Goal: Information Seeking & Learning: Learn about a topic

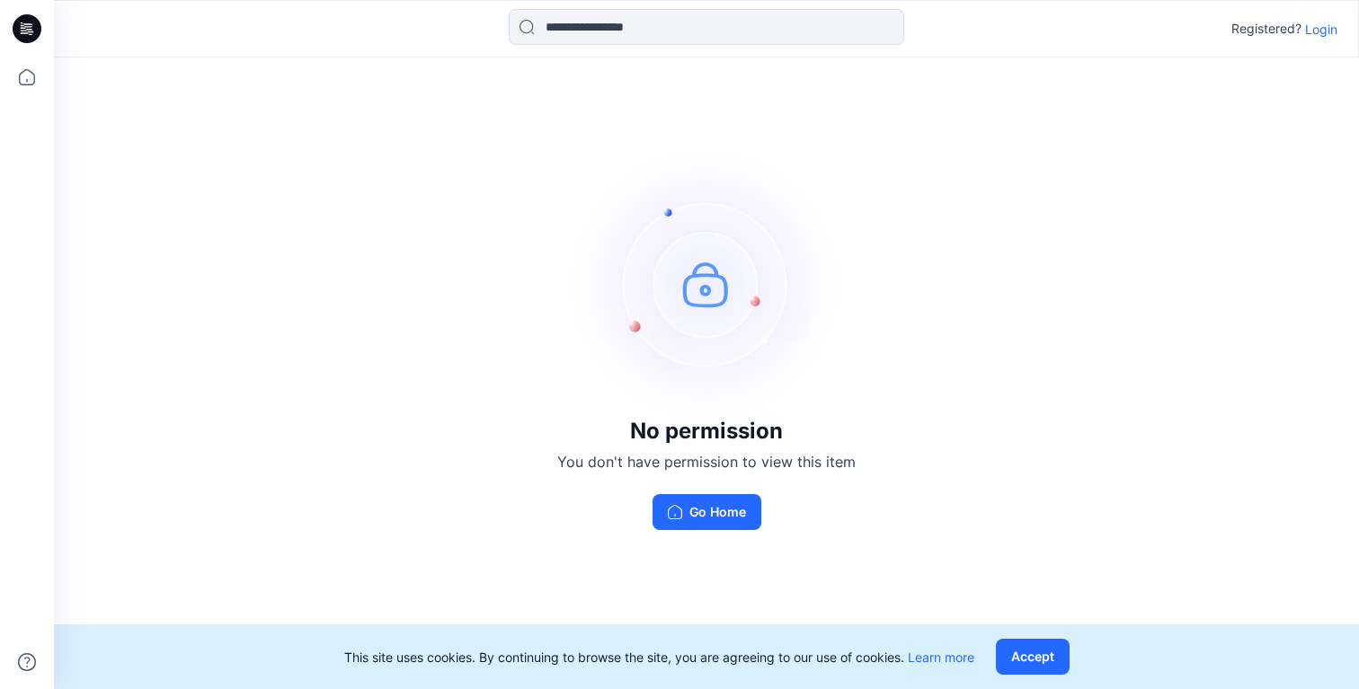
click at [1315, 32] on p "Login" at bounding box center [1321, 29] width 32 height 19
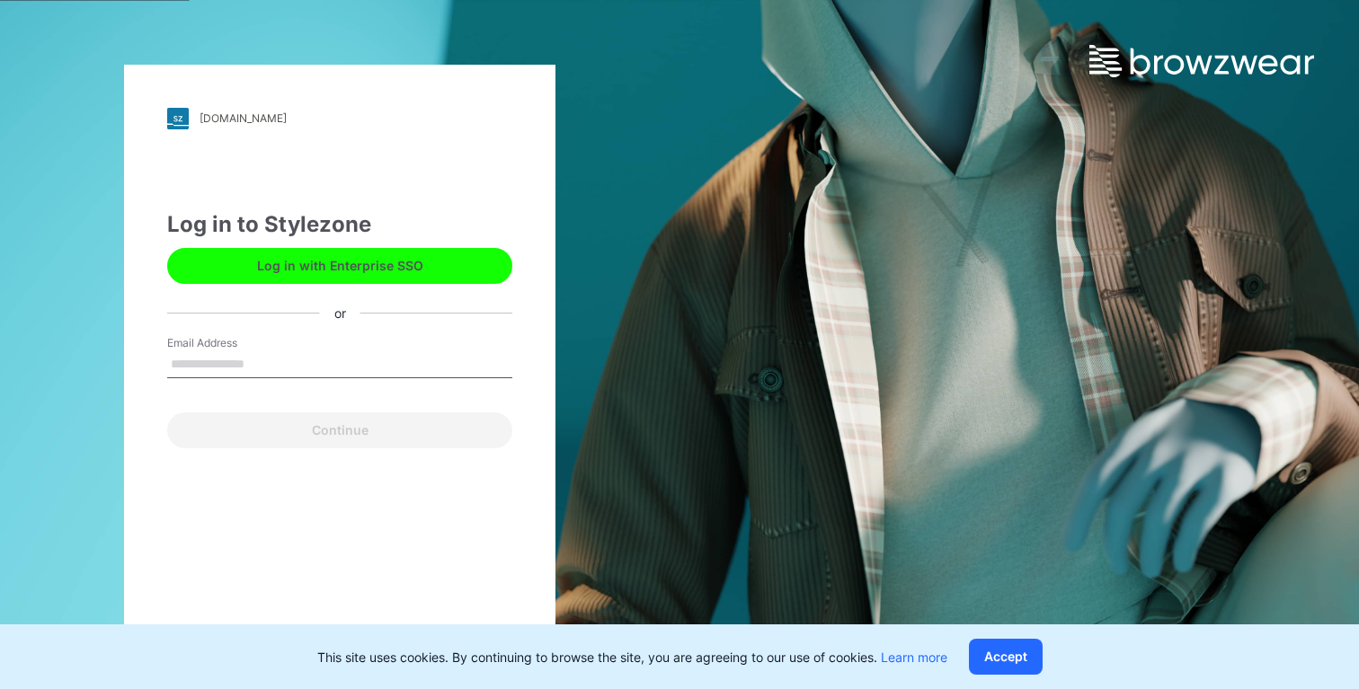
click at [404, 257] on button "Log in with Enterprise SSO" at bounding box center [339, 266] width 345 height 36
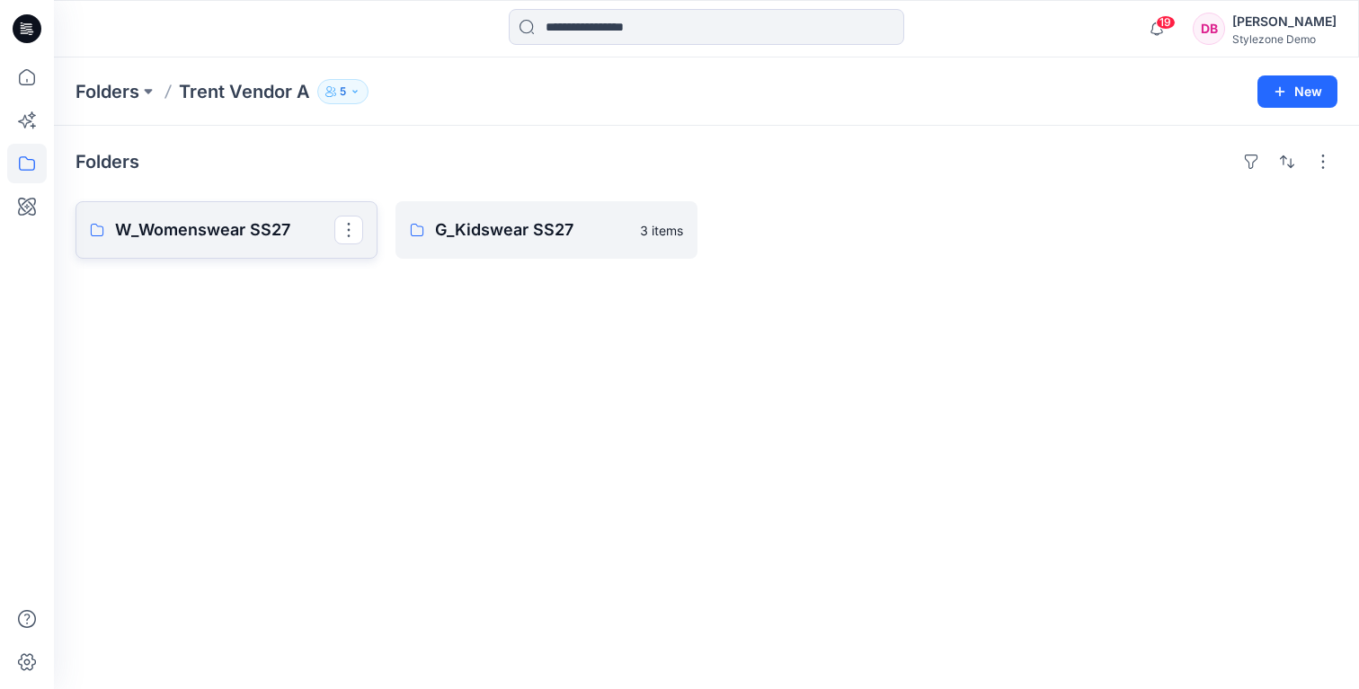
click at [238, 231] on p "W_Womenswear SS27" at bounding box center [224, 230] width 219 height 25
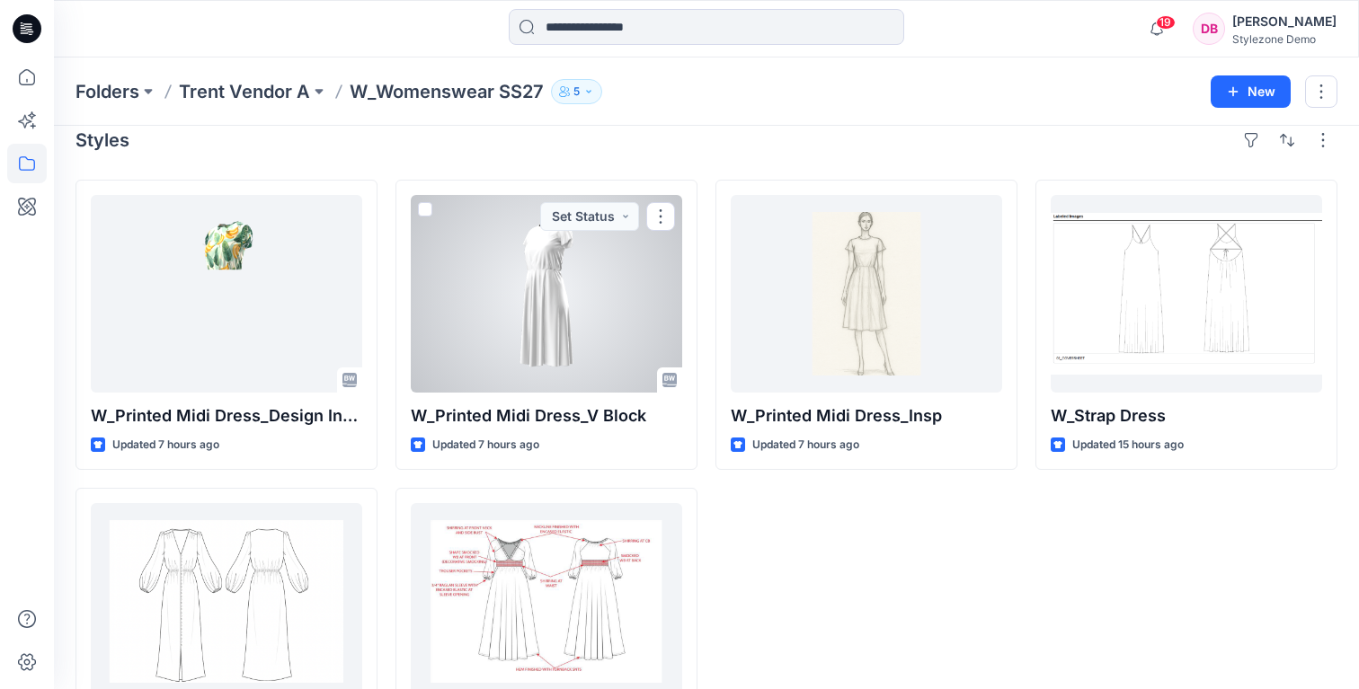
scroll to position [1, 0]
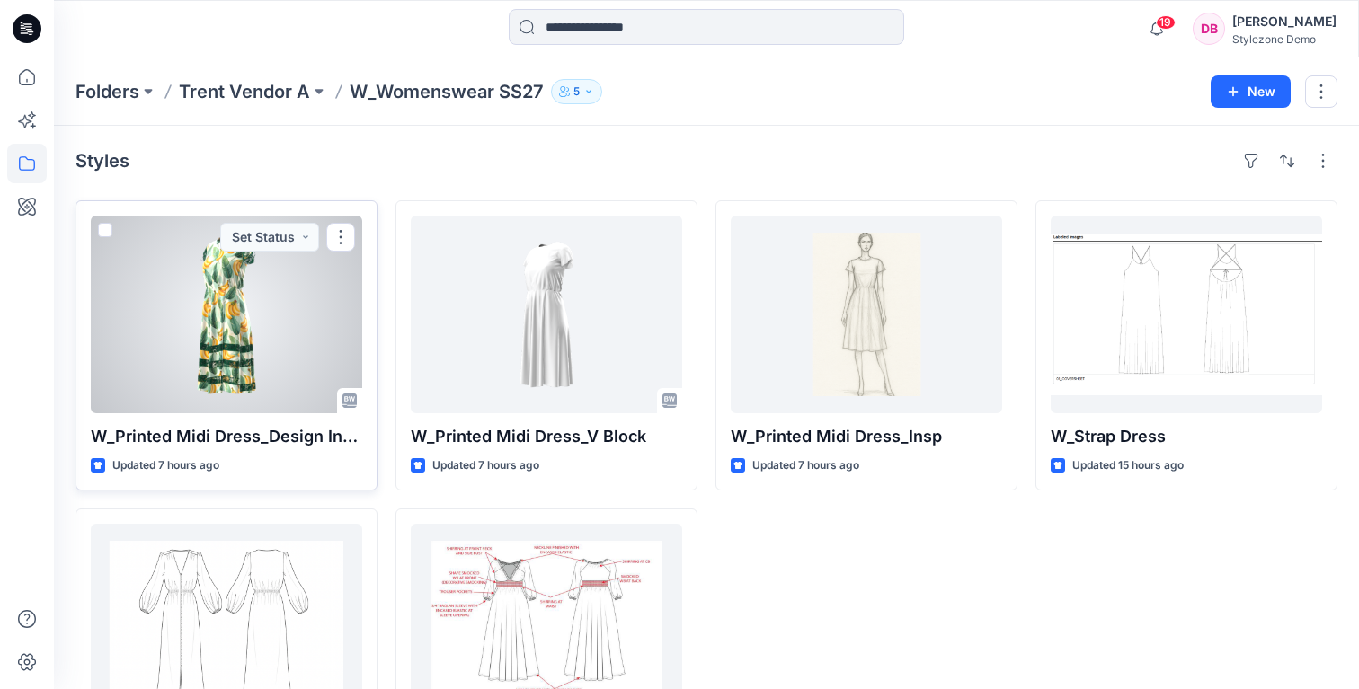
click at [317, 274] on div at bounding box center [226, 315] width 271 height 198
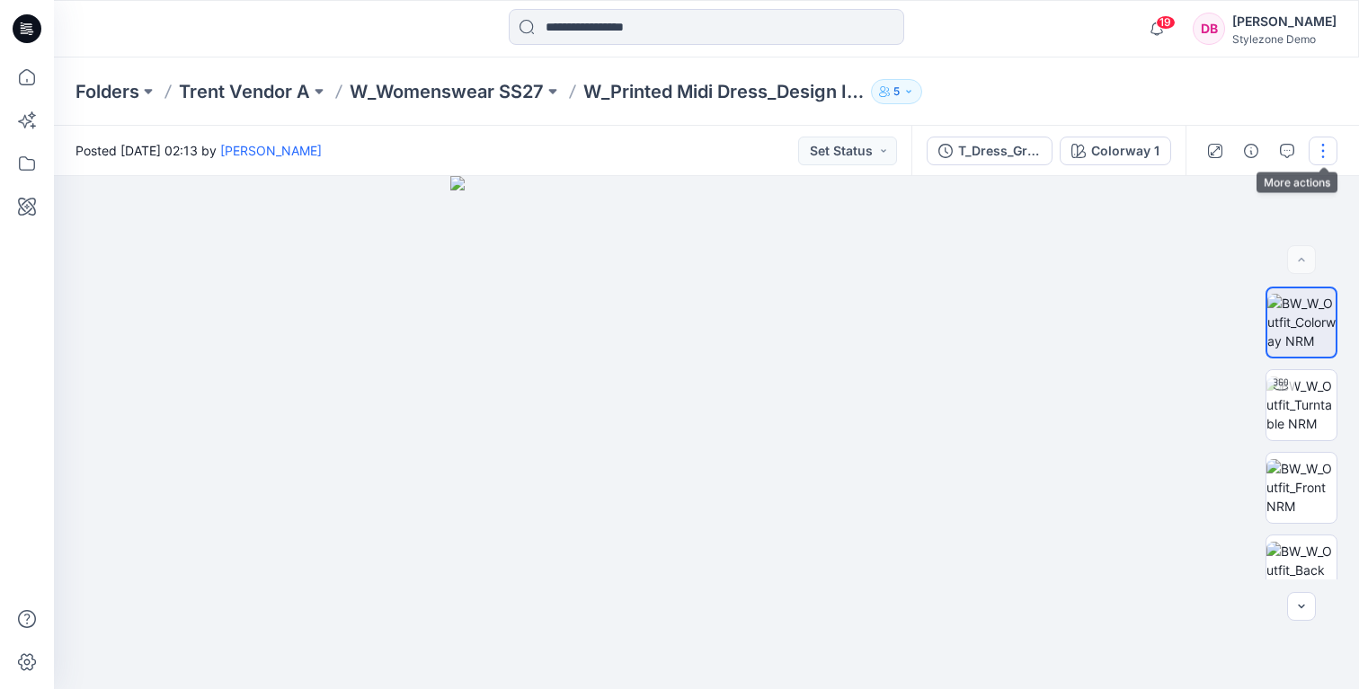
click at [1324, 150] on button "button" at bounding box center [1323, 151] width 29 height 29
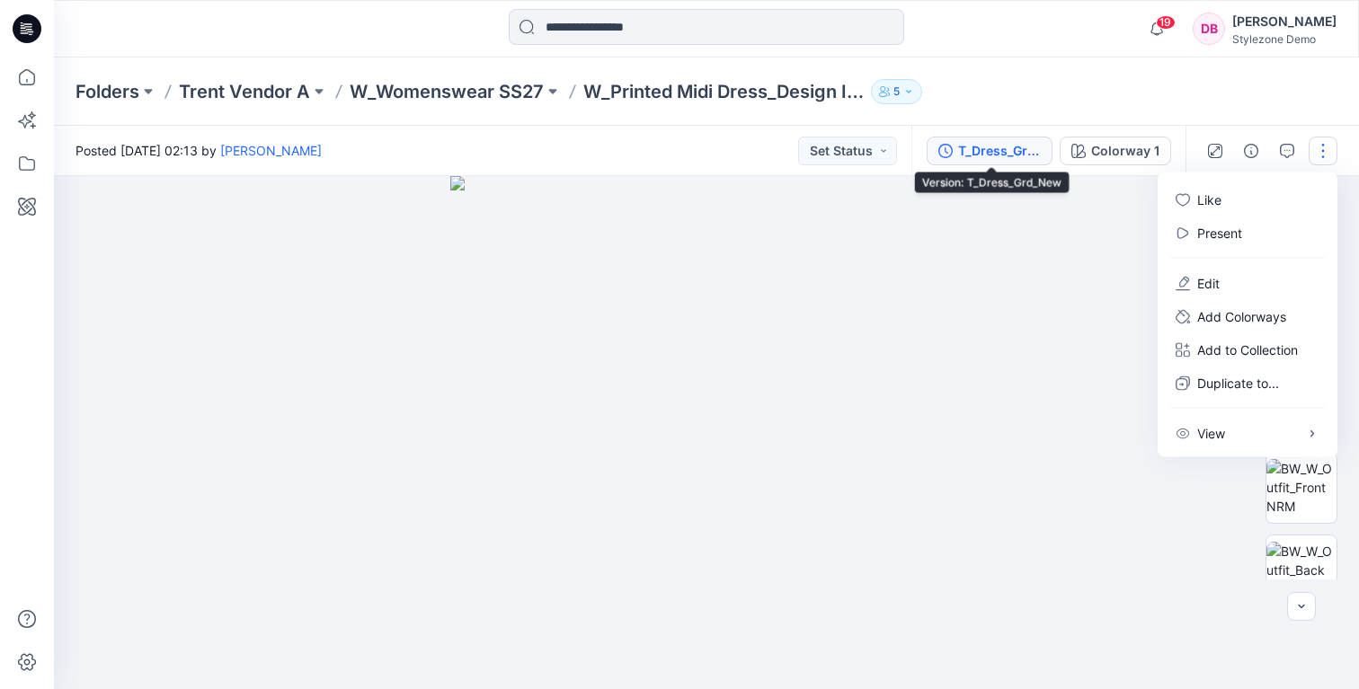
click at [1012, 162] on button "T_Dress_Grd_New" at bounding box center [990, 151] width 126 height 29
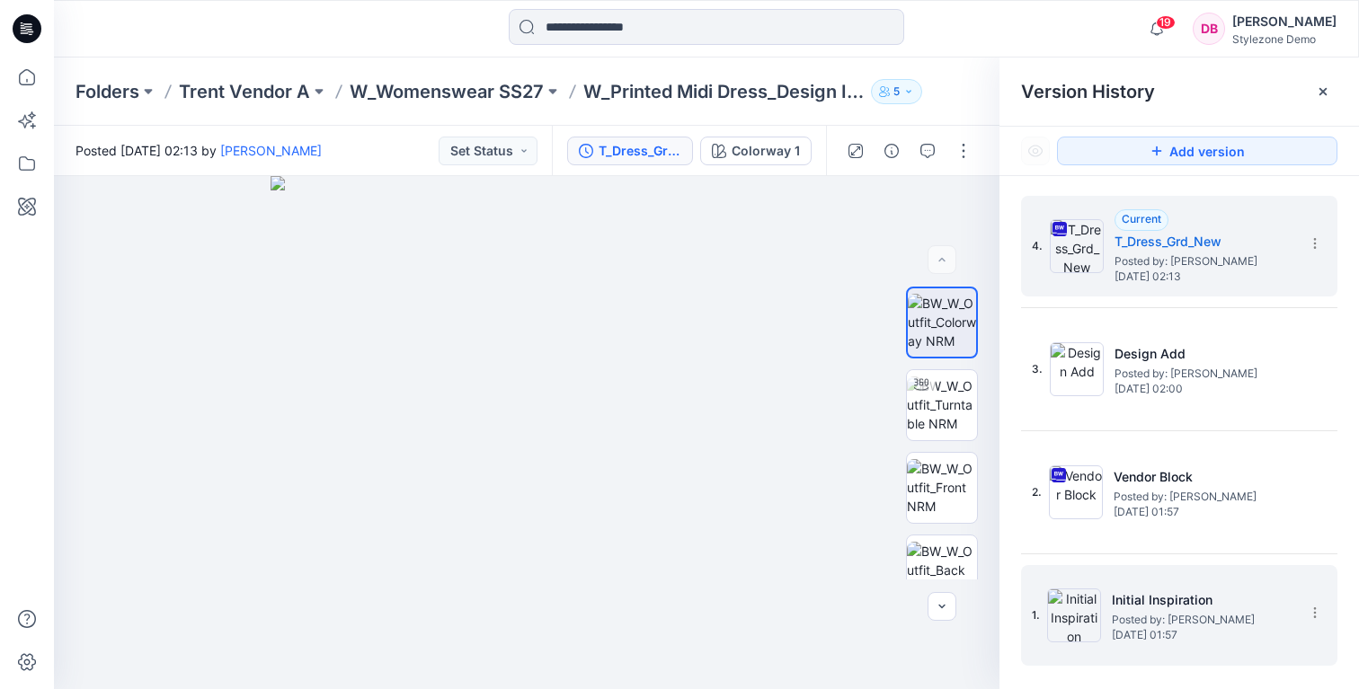
click at [1208, 600] on h5 "Initial Inspiration" at bounding box center [1202, 601] width 180 height 22
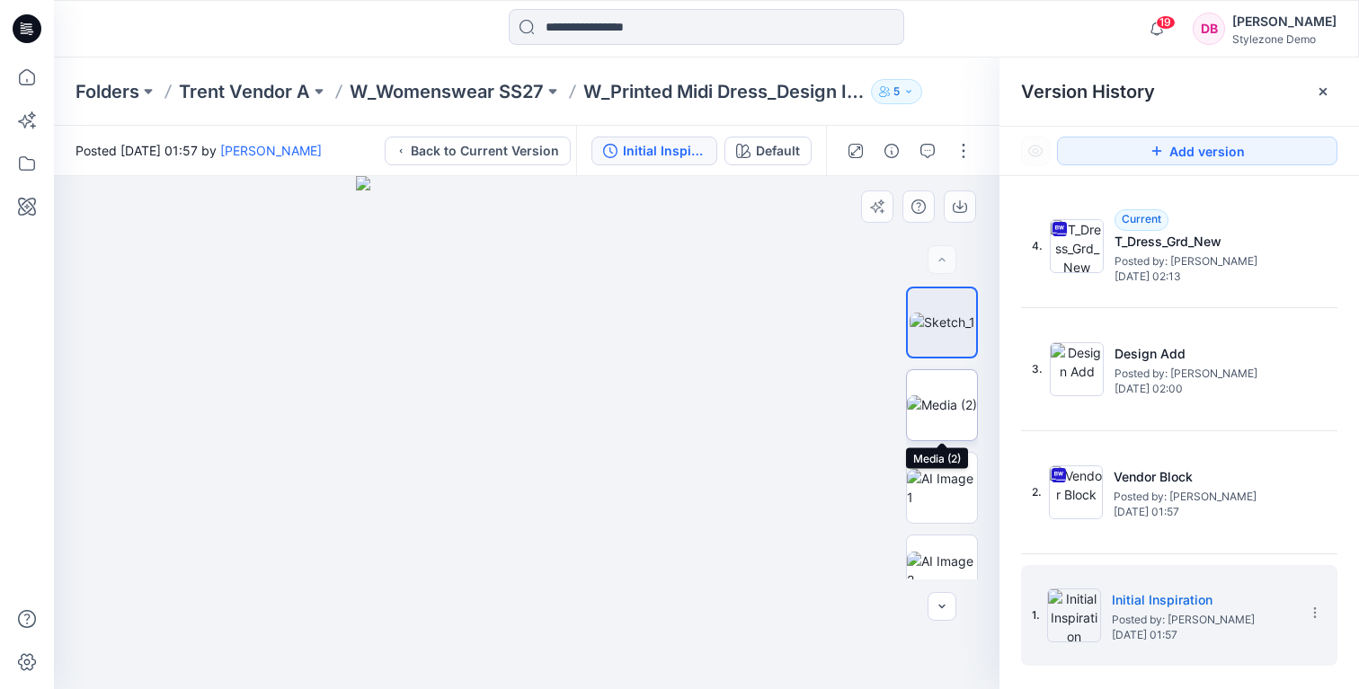
click at [944, 414] on img at bounding box center [942, 405] width 70 height 19
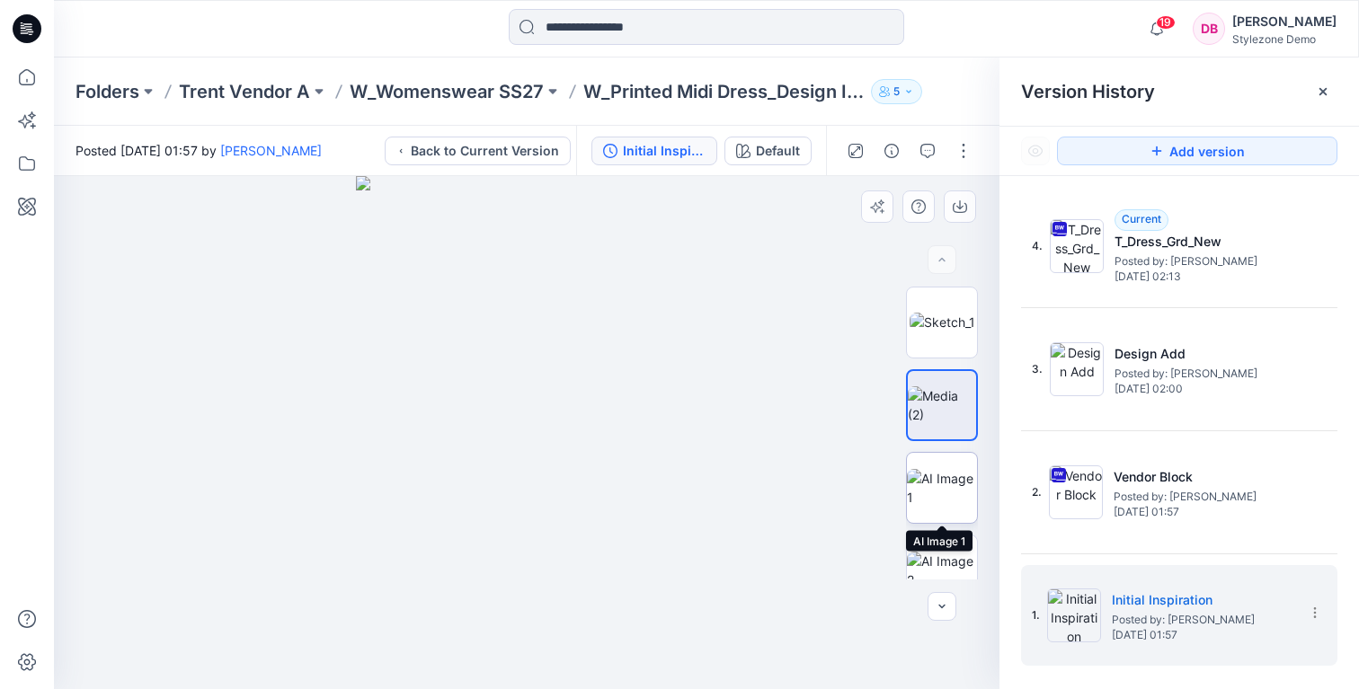
click at [943, 483] on img at bounding box center [942, 488] width 70 height 38
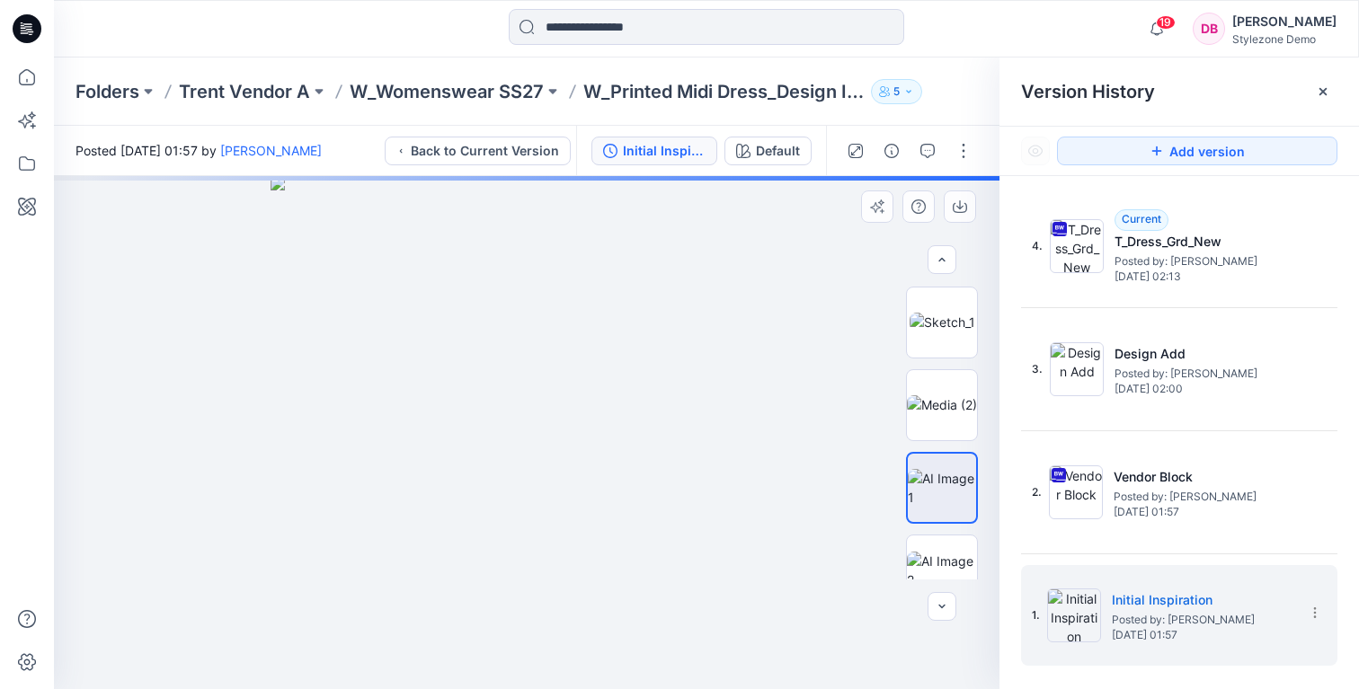
scroll to position [110, 0]
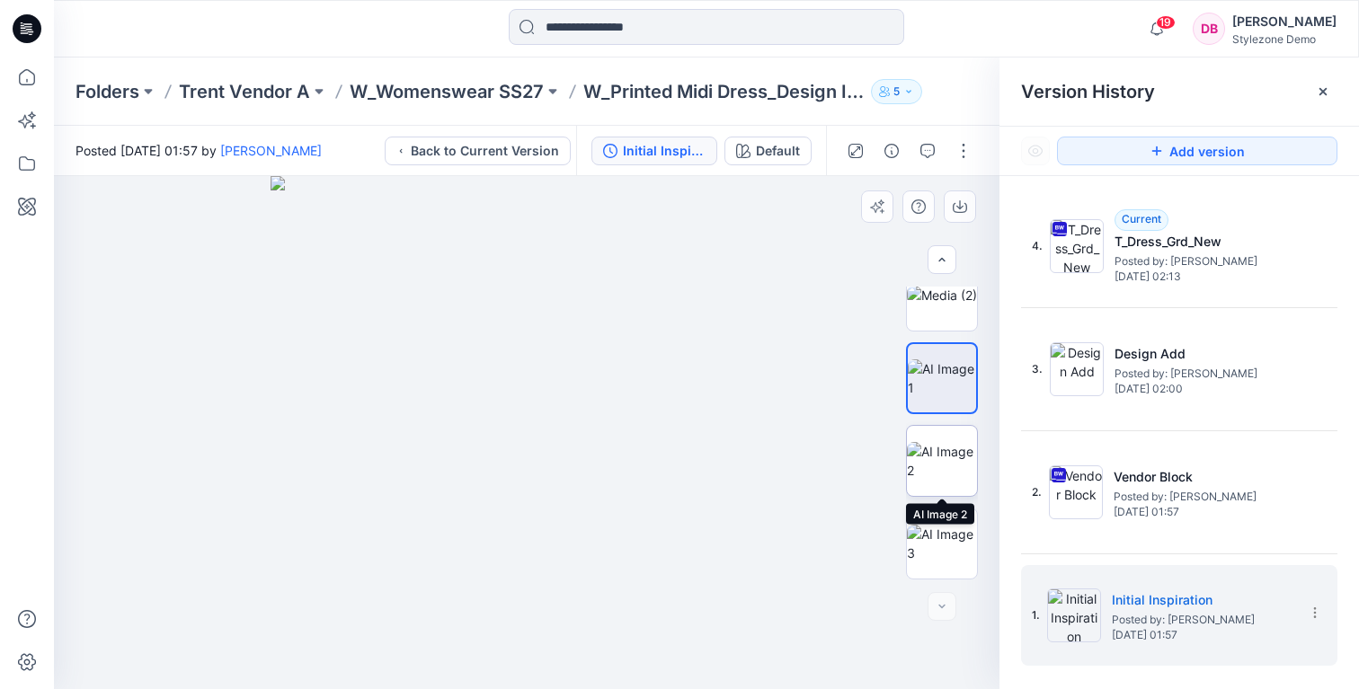
click at [945, 442] on img at bounding box center [942, 461] width 70 height 38
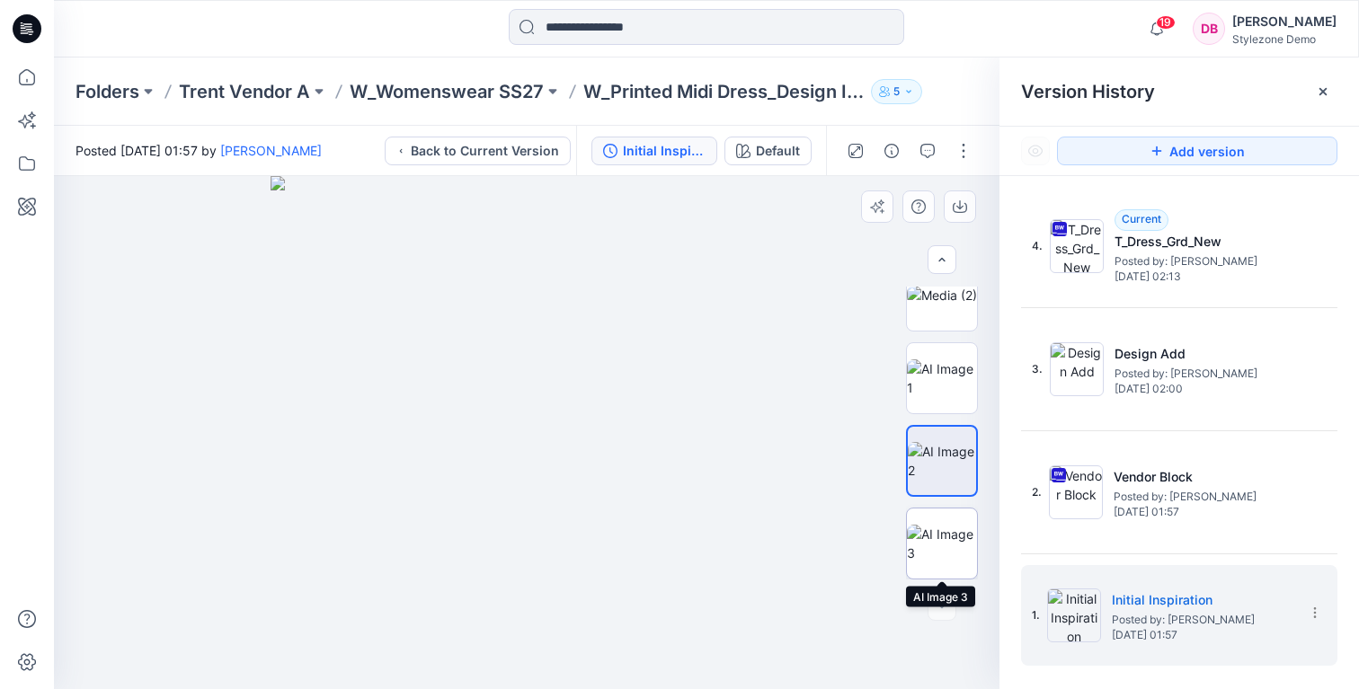
click at [944, 533] on img at bounding box center [942, 544] width 70 height 38
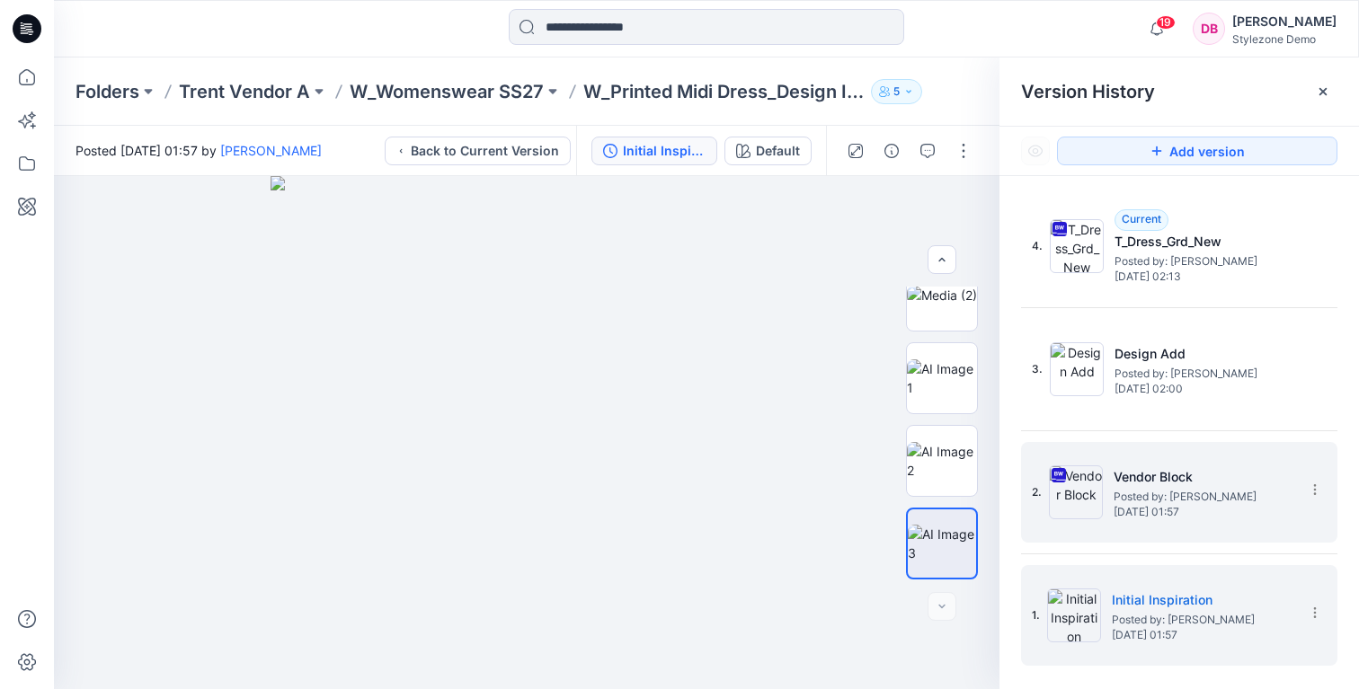
click at [1217, 518] on span "Wednesday, August 20, 2025 01:57" at bounding box center [1204, 512] width 180 height 13
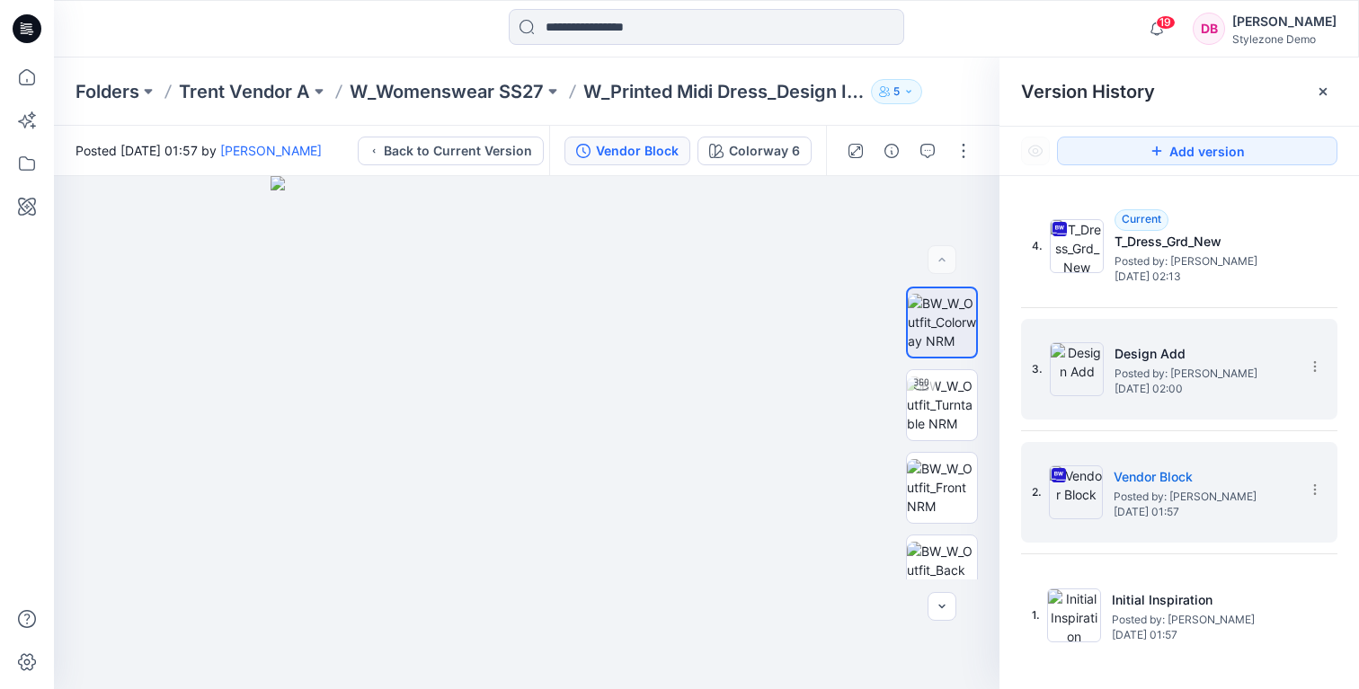
click at [1218, 391] on span "Wednesday, August 20, 2025 02:00" at bounding box center [1205, 389] width 180 height 13
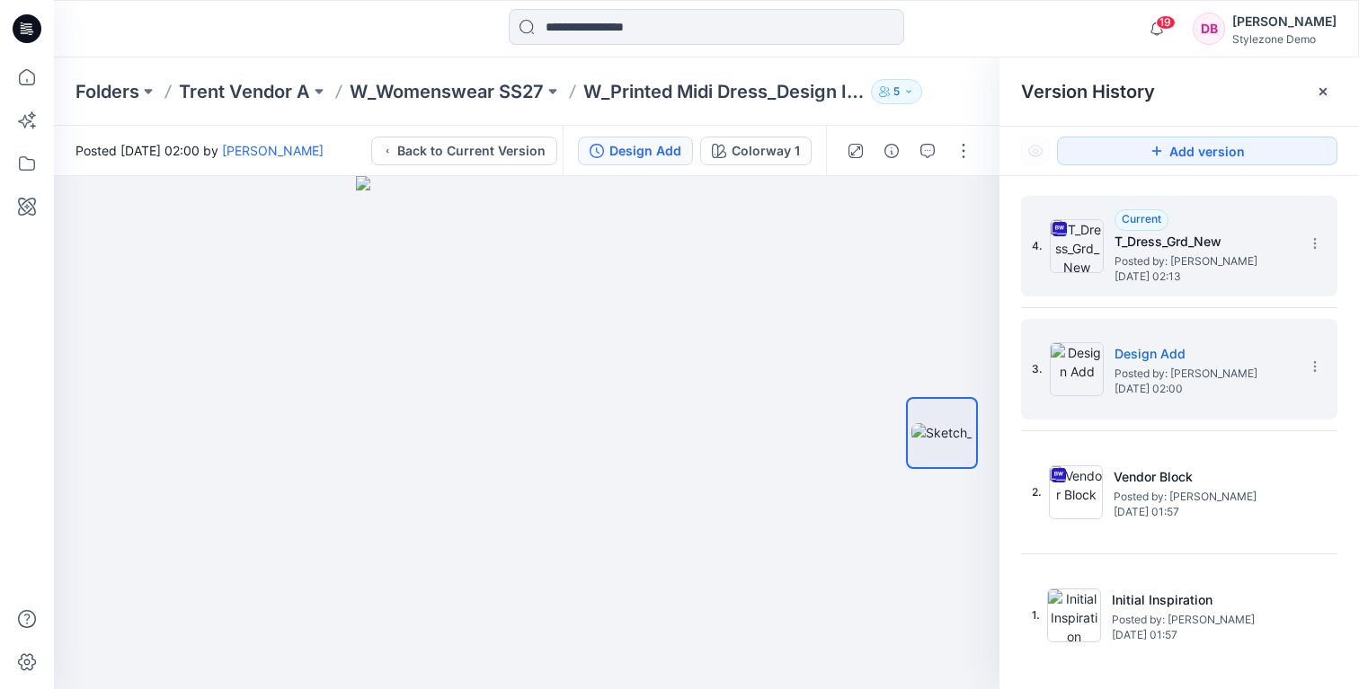
click at [1212, 271] on span "Wednesday, August 20, 2025 02:13" at bounding box center [1205, 277] width 180 height 13
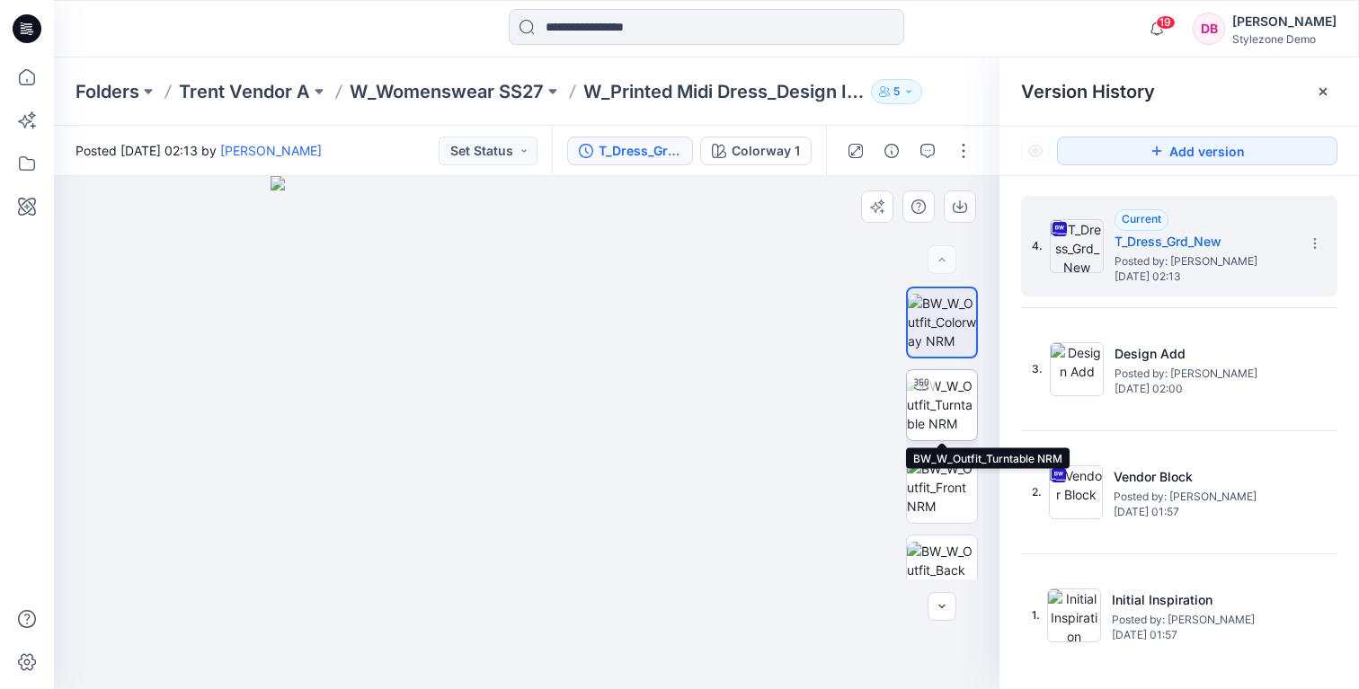
click at [943, 419] on img at bounding box center [942, 405] width 70 height 57
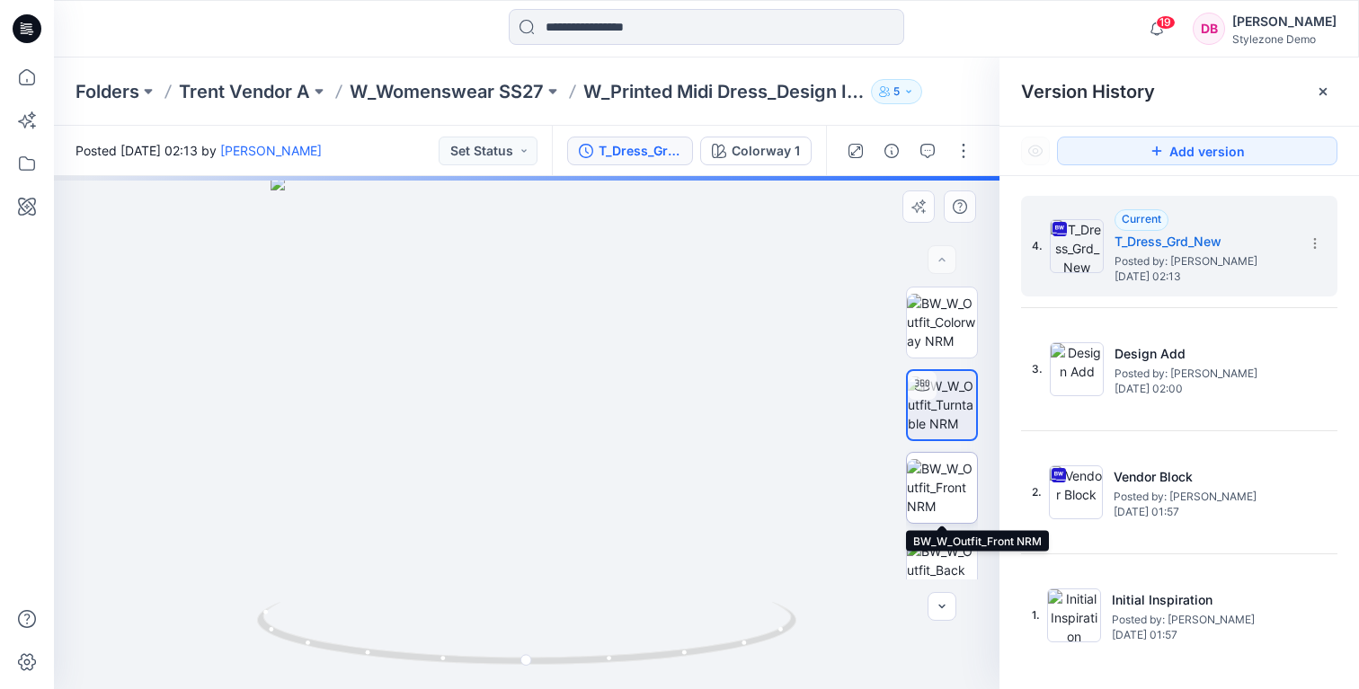
click at [940, 488] on img at bounding box center [942, 487] width 70 height 57
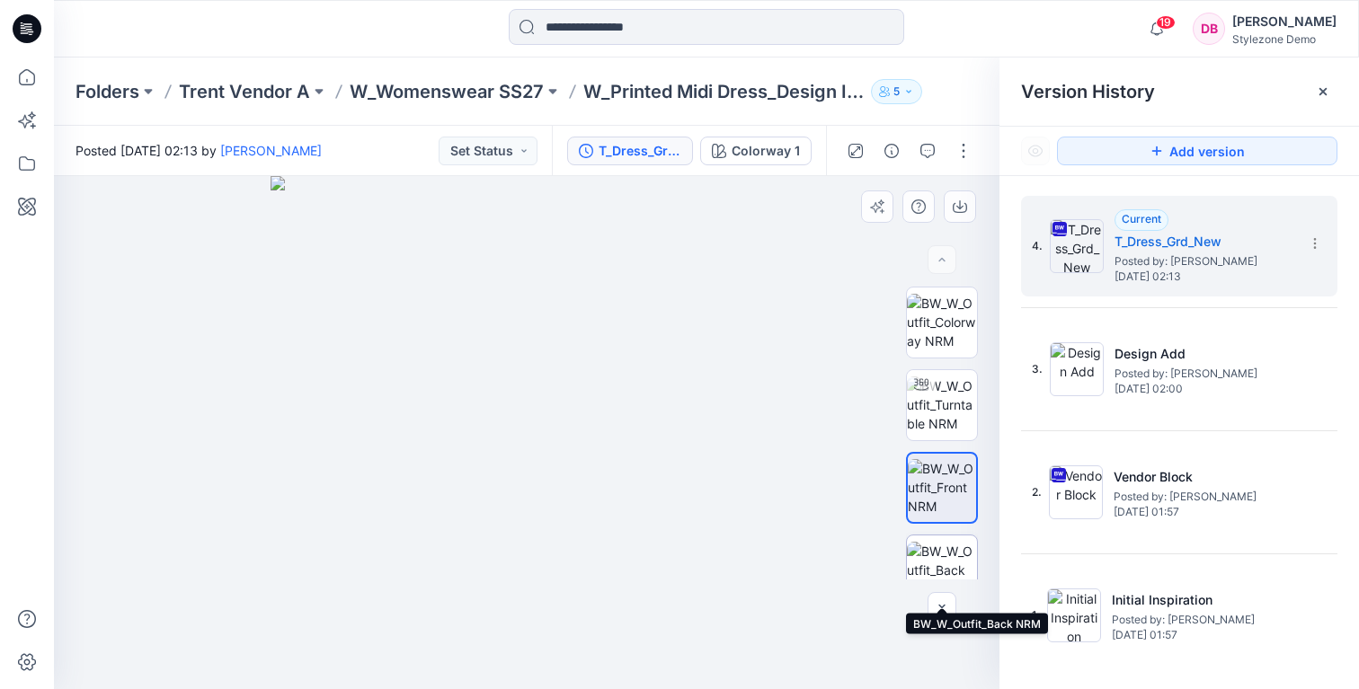
click at [937, 556] on img at bounding box center [942, 570] width 70 height 57
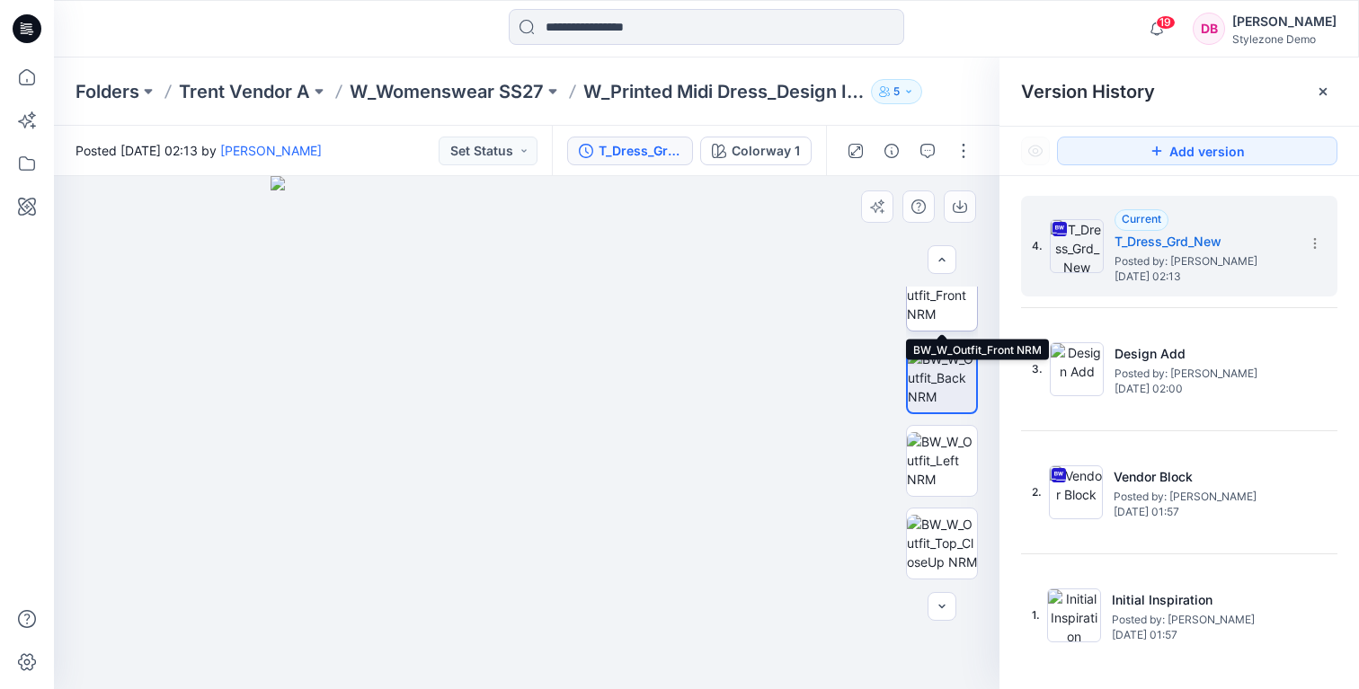
scroll to position [197, 0]
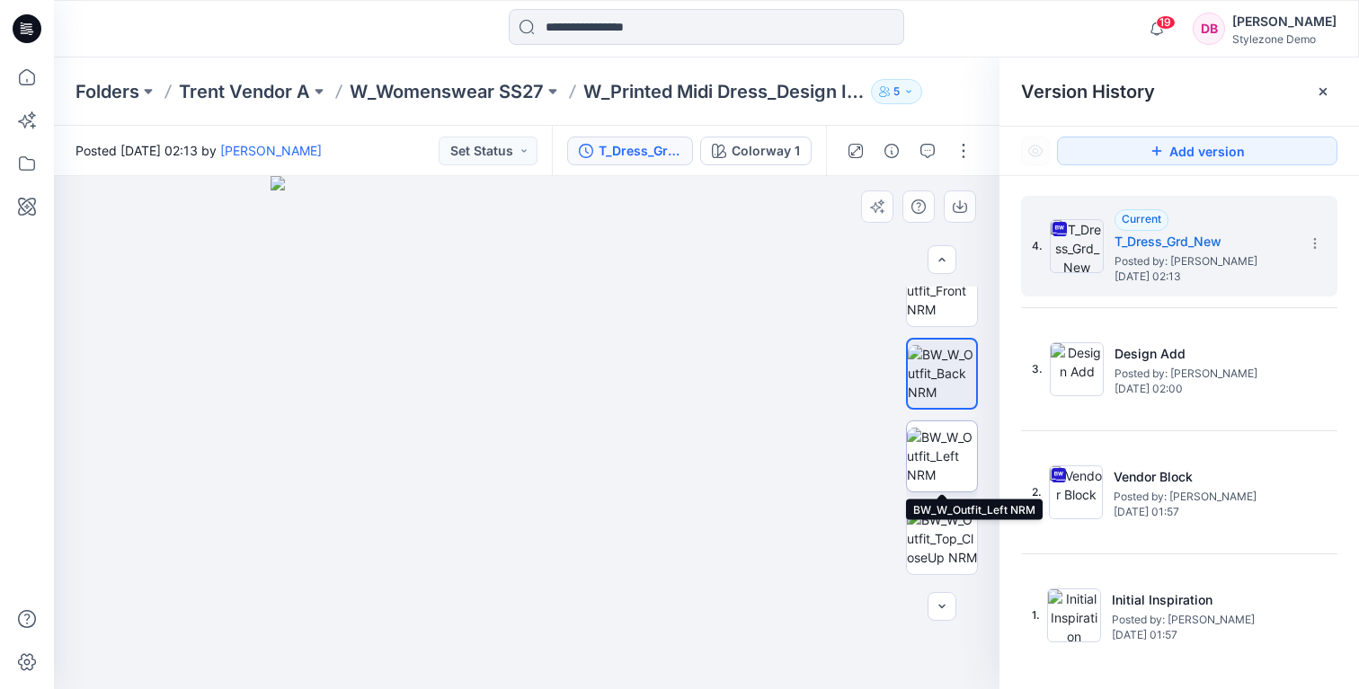
click at [939, 467] on img at bounding box center [942, 456] width 70 height 57
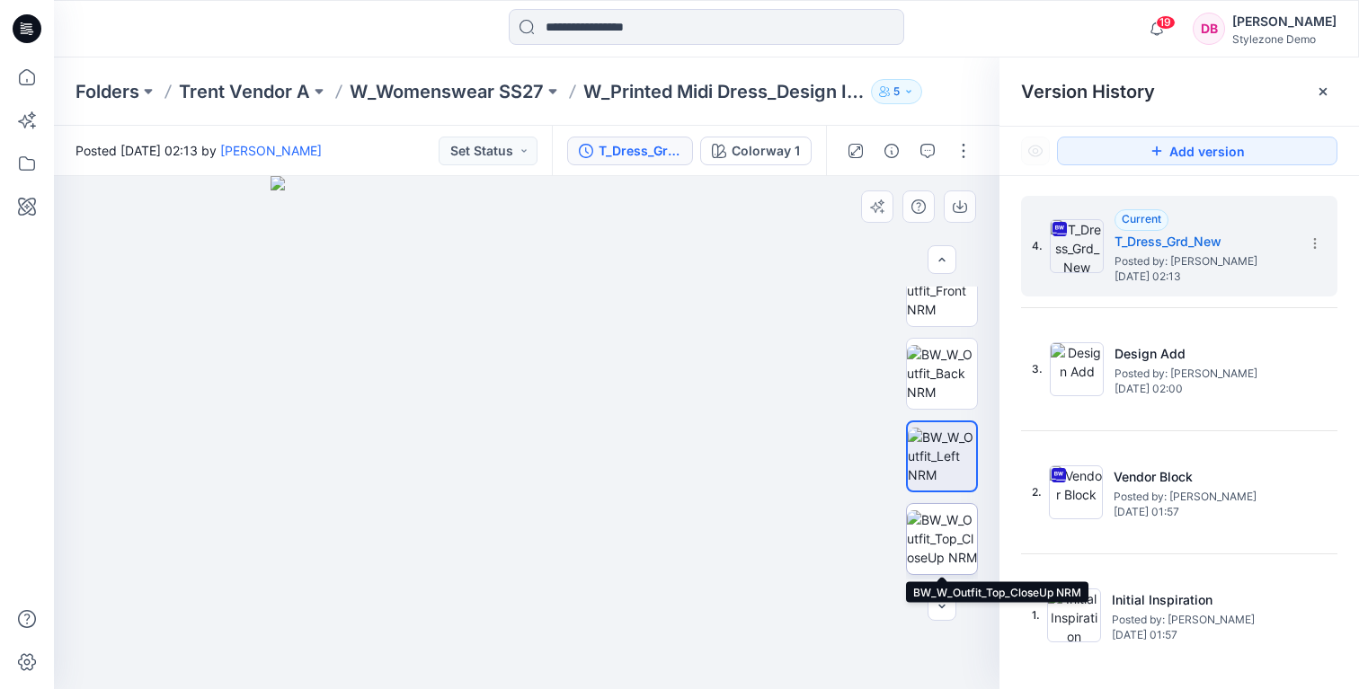
click at [934, 520] on img at bounding box center [942, 539] width 70 height 57
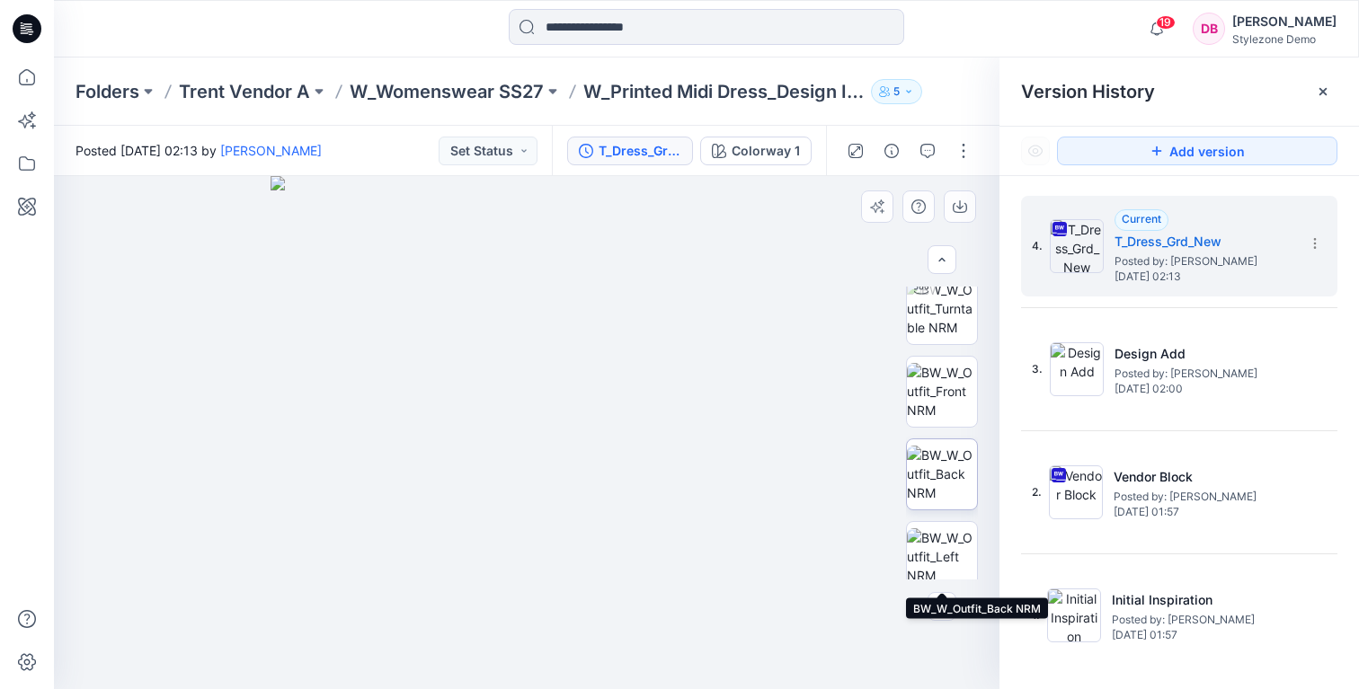
scroll to position [0, 0]
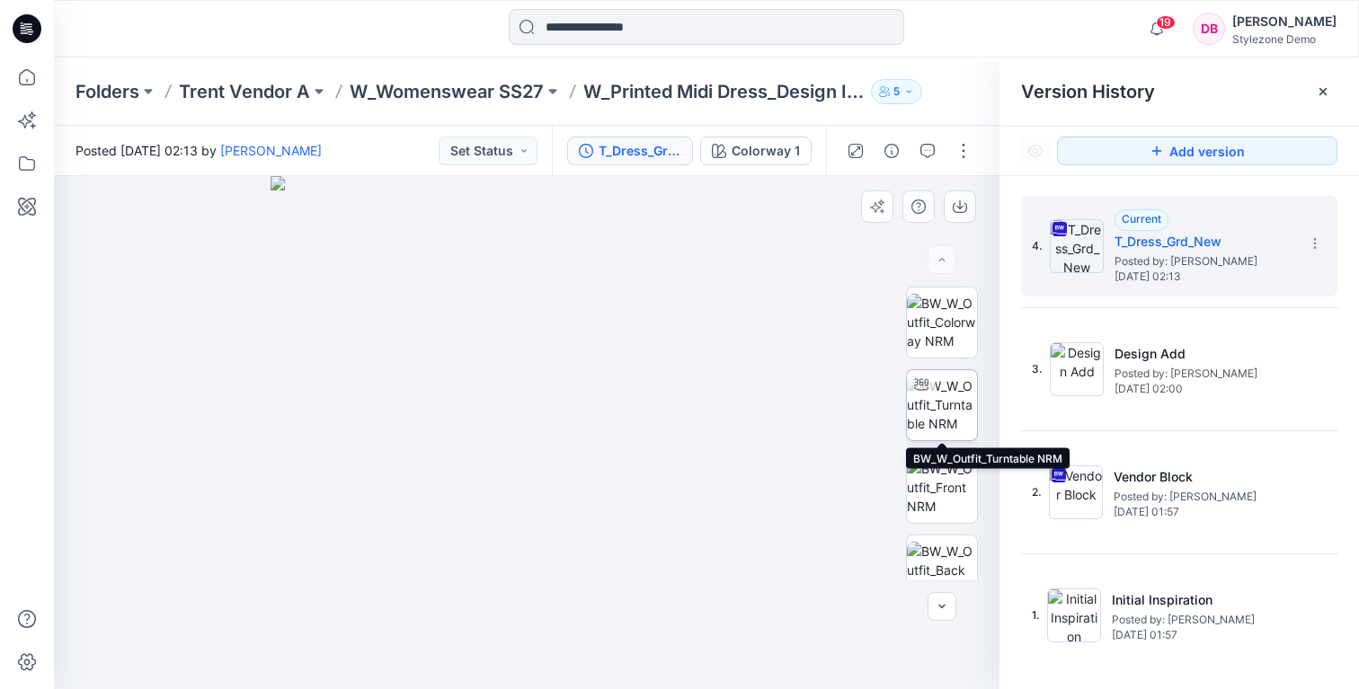
click at [932, 395] on div at bounding box center [921, 384] width 29 height 29
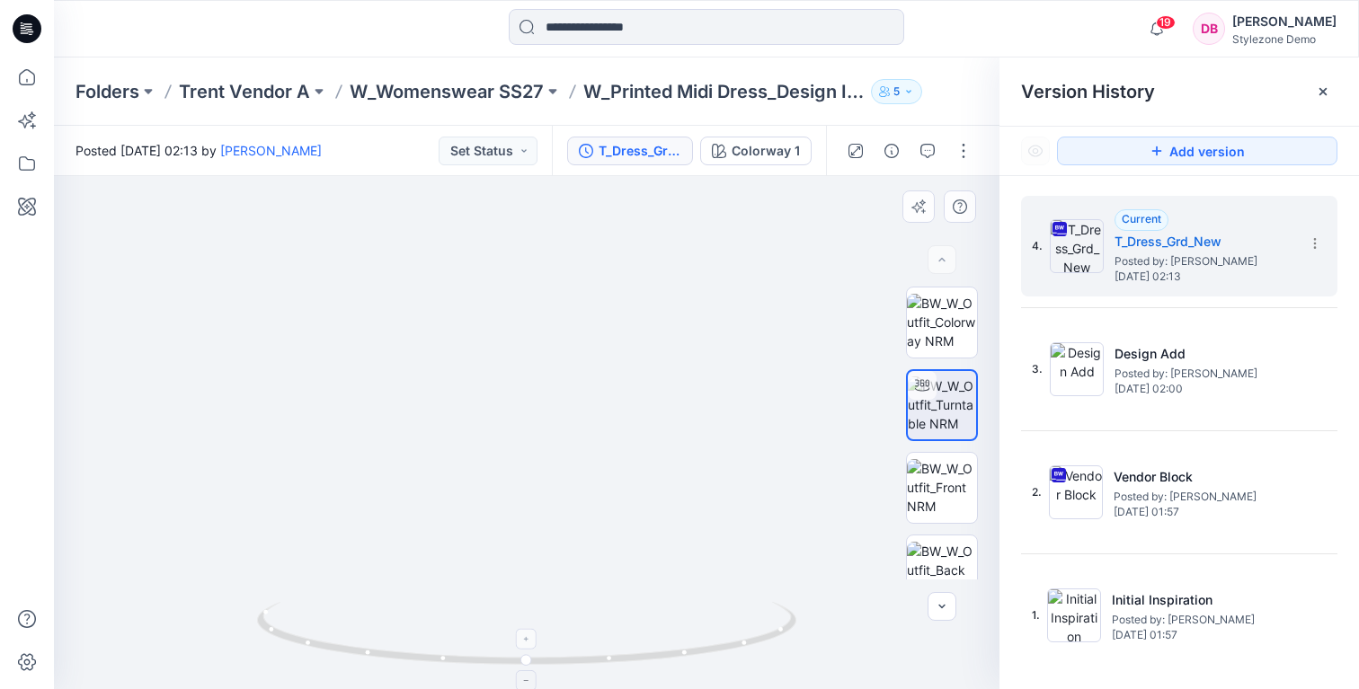
drag, startPoint x: 581, startPoint y: 262, endPoint x: 507, endPoint y: 660, distance: 404.1
click at [507, 661] on div at bounding box center [527, 432] width 946 height 513
drag, startPoint x: 604, startPoint y: 410, endPoint x: 531, endPoint y: 591, distance: 195.6
click at [532, 592] on img at bounding box center [403, 138] width 2753 height 1105
drag, startPoint x: 667, startPoint y: 657, endPoint x: 656, endPoint y: 669, distance: 15.9
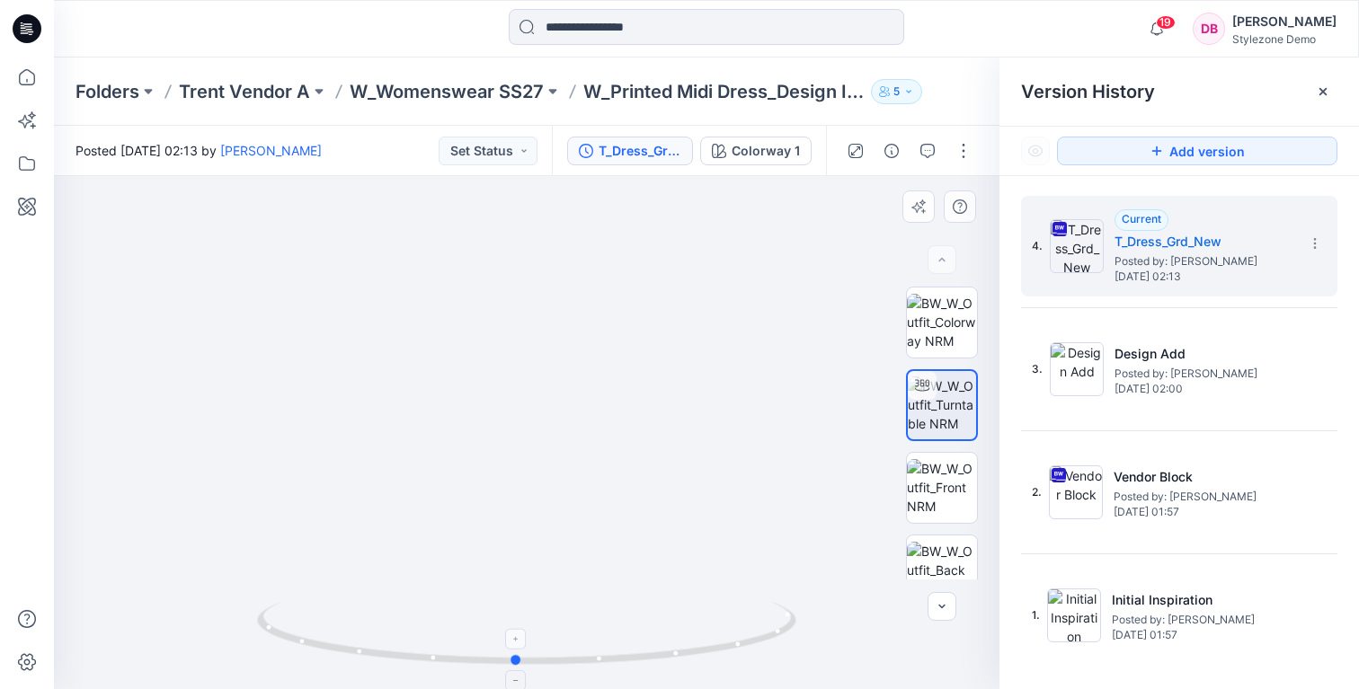
click at [656, 669] on icon at bounding box center [529, 635] width 544 height 67
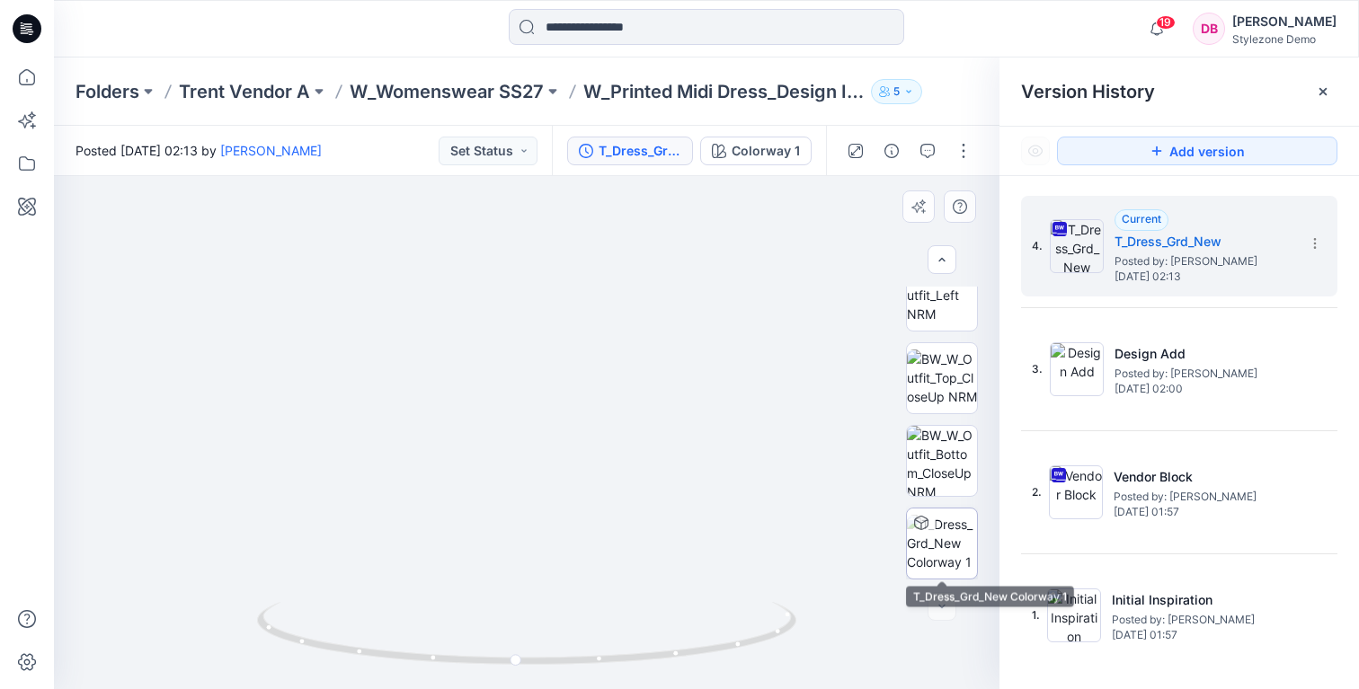
click at [952, 544] on img at bounding box center [942, 543] width 70 height 57
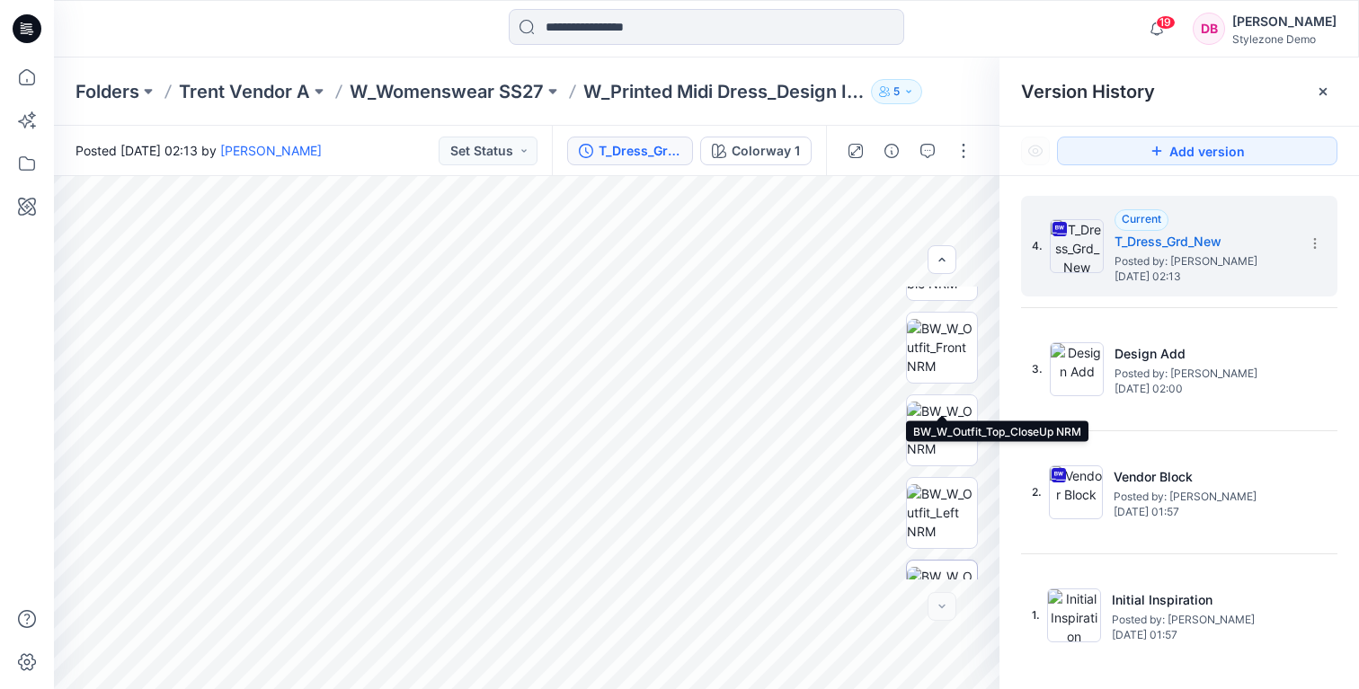
scroll to position [0, 0]
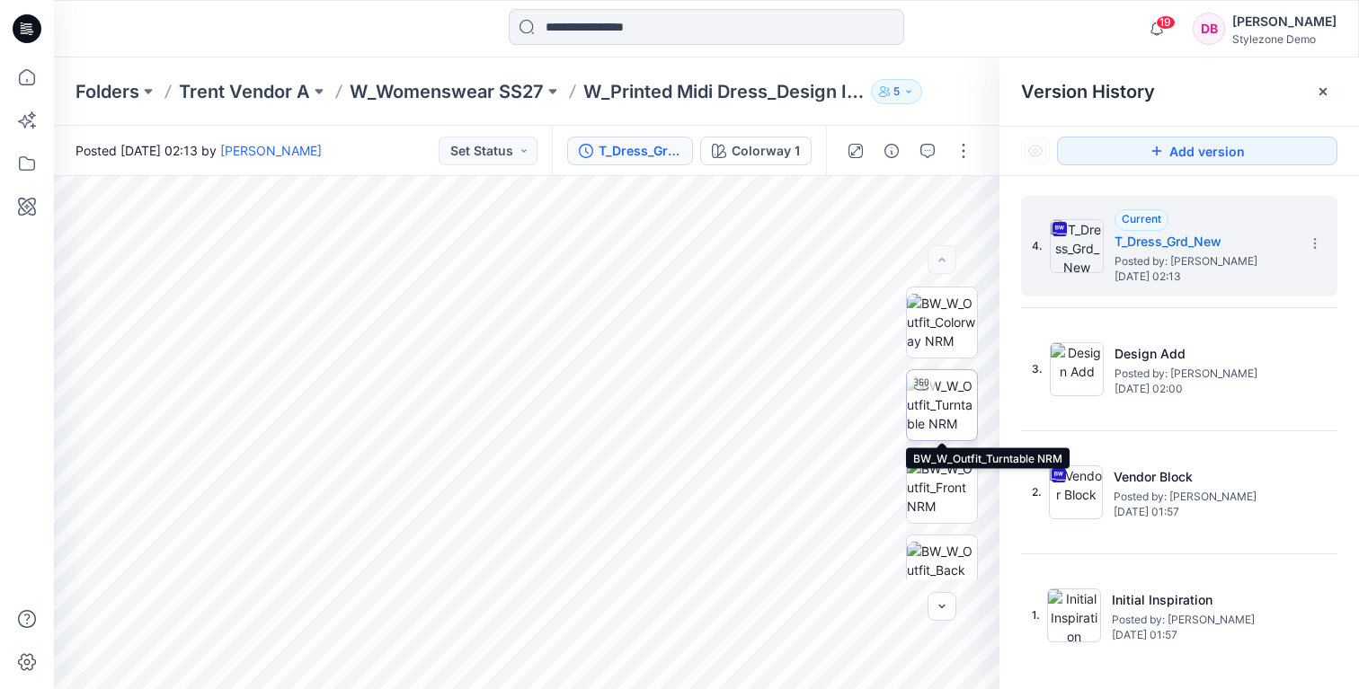
click at [944, 391] on img at bounding box center [942, 405] width 70 height 57
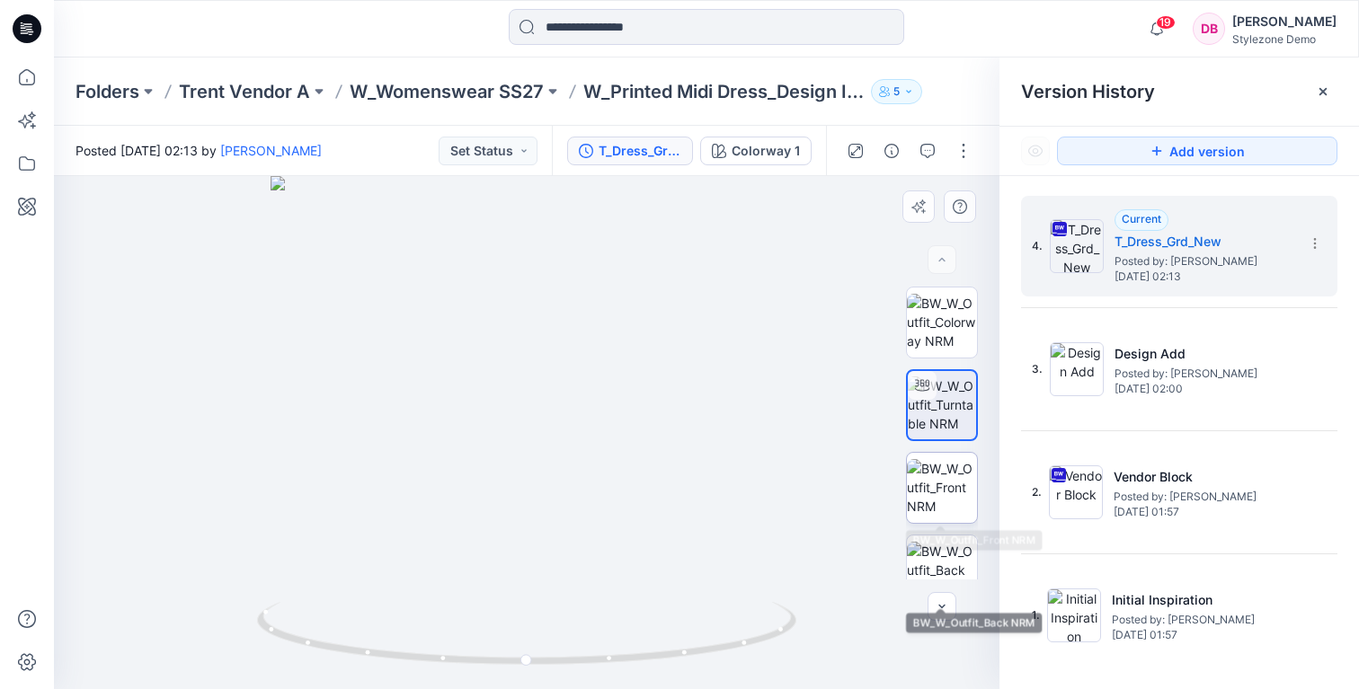
click at [947, 476] on img at bounding box center [942, 487] width 70 height 57
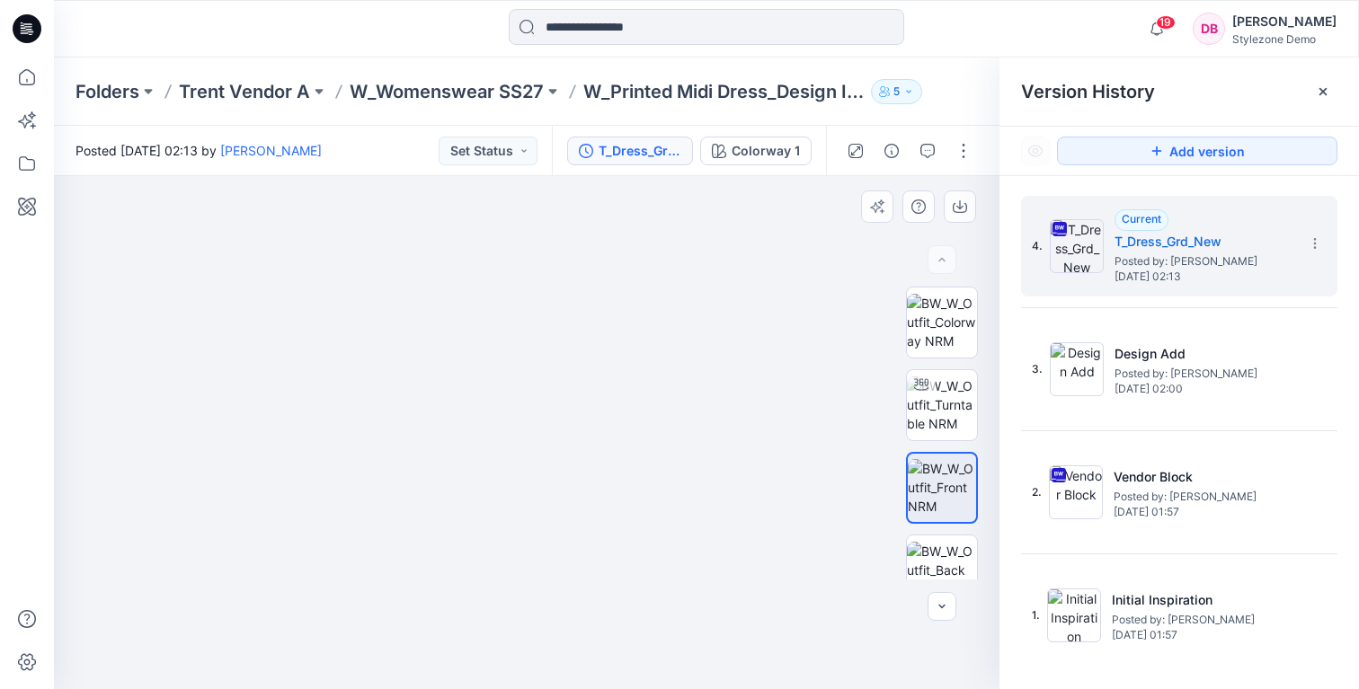
drag, startPoint x: 590, startPoint y: 253, endPoint x: 574, endPoint y: 556, distance: 303.3
click at [574, 558] on img at bounding box center [513, 423] width 1169 height 533
